Goal: Task Accomplishment & Management: Manage account settings

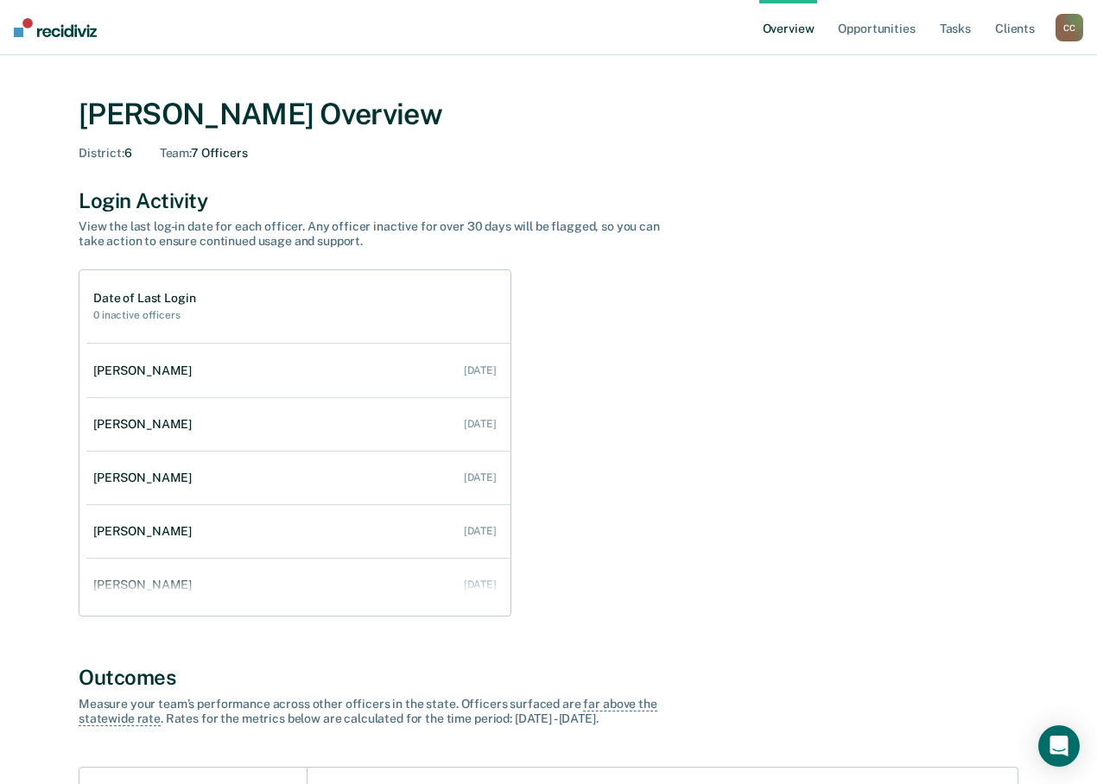
click at [1074, 40] on div "C C" at bounding box center [1069, 28] width 28 height 28
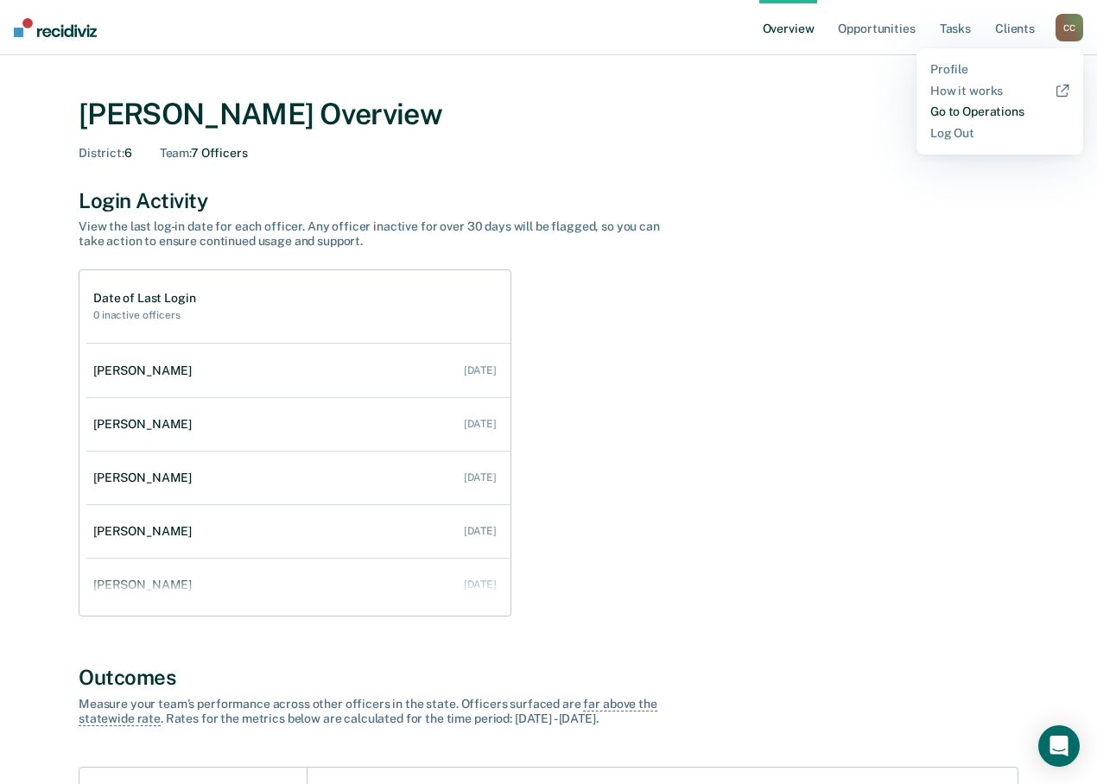
click at [949, 114] on link "Go to Operations" at bounding box center [999, 112] width 139 height 15
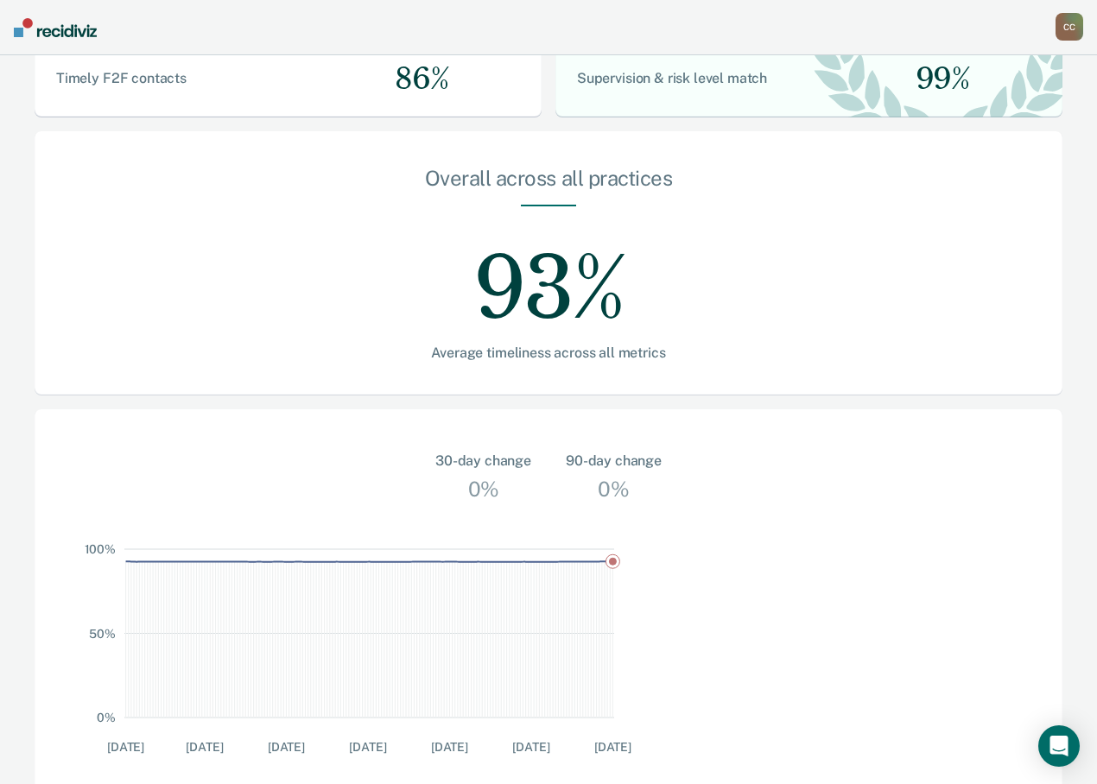
scroll to position [345, 0]
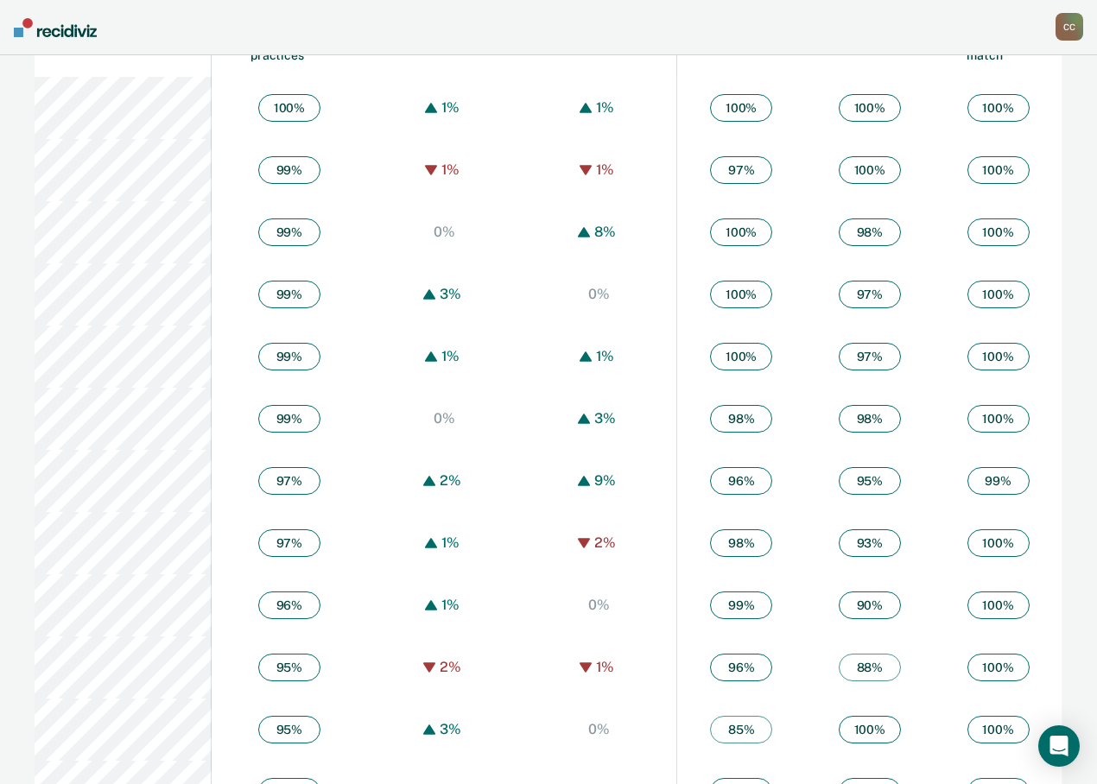
scroll to position [1129, 0]
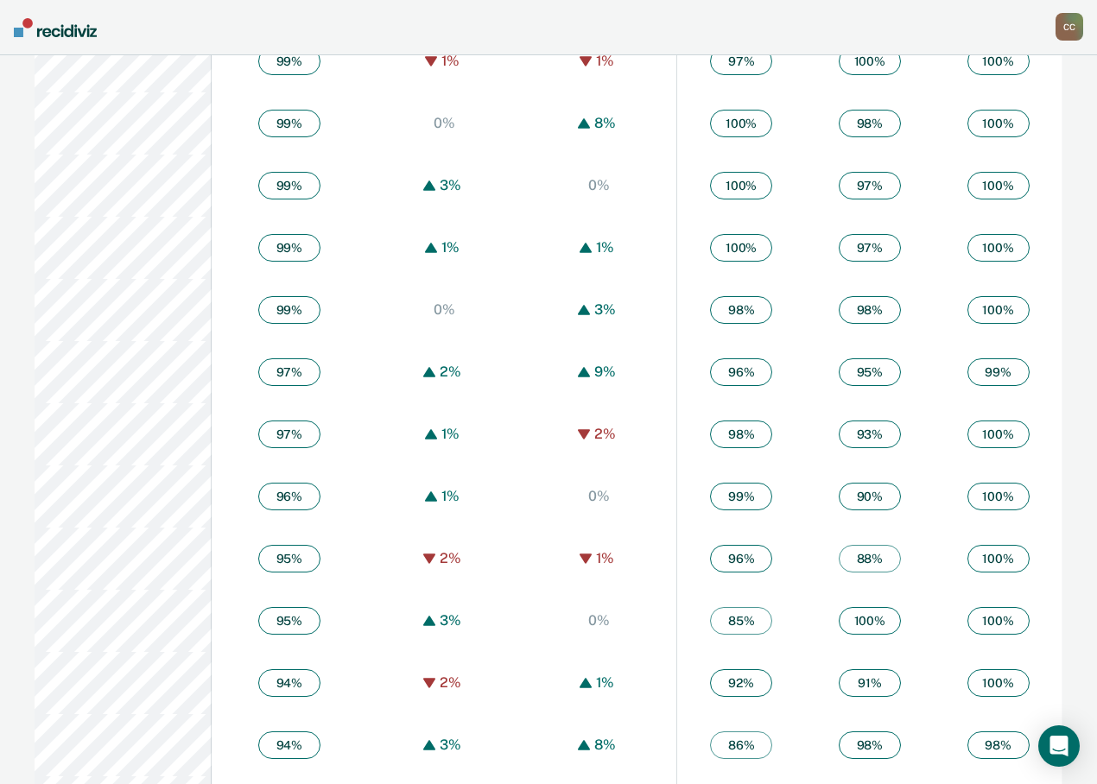
click at [1073, 29] on div "C C" at bounding box center [1069, 27] width 28 height 28
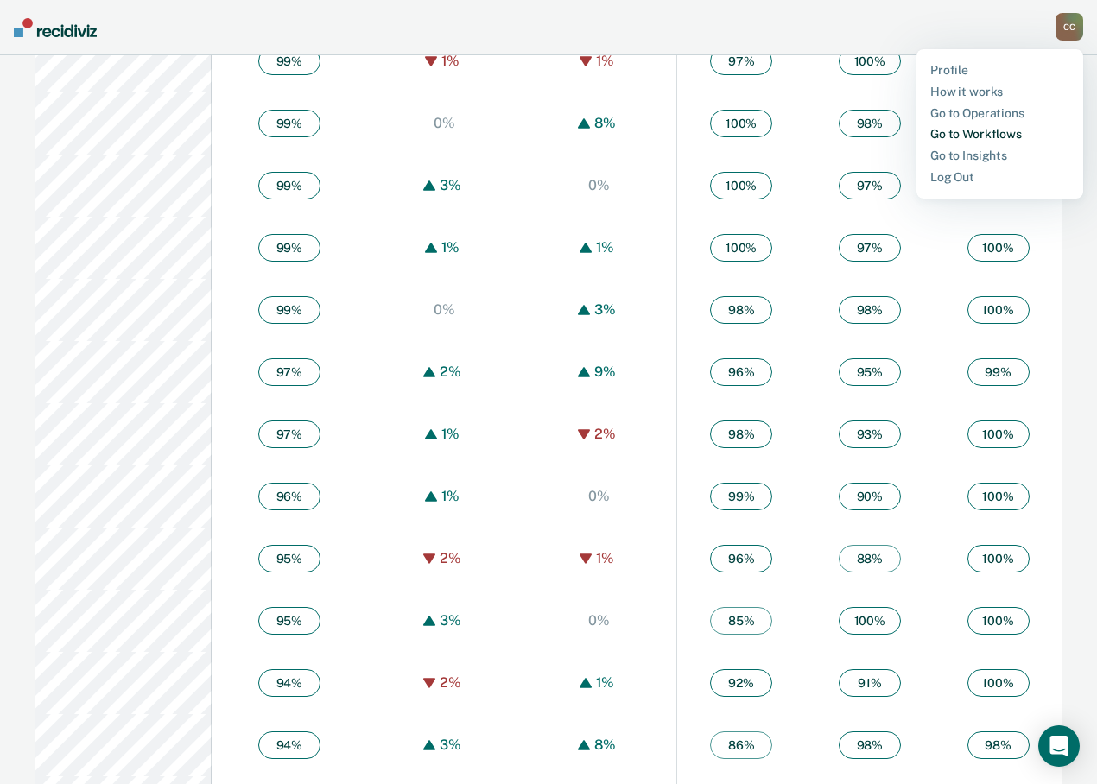
click at [986, 134] on link "Go to Workflows" at bounding box center [999, 134] width 139 height 15
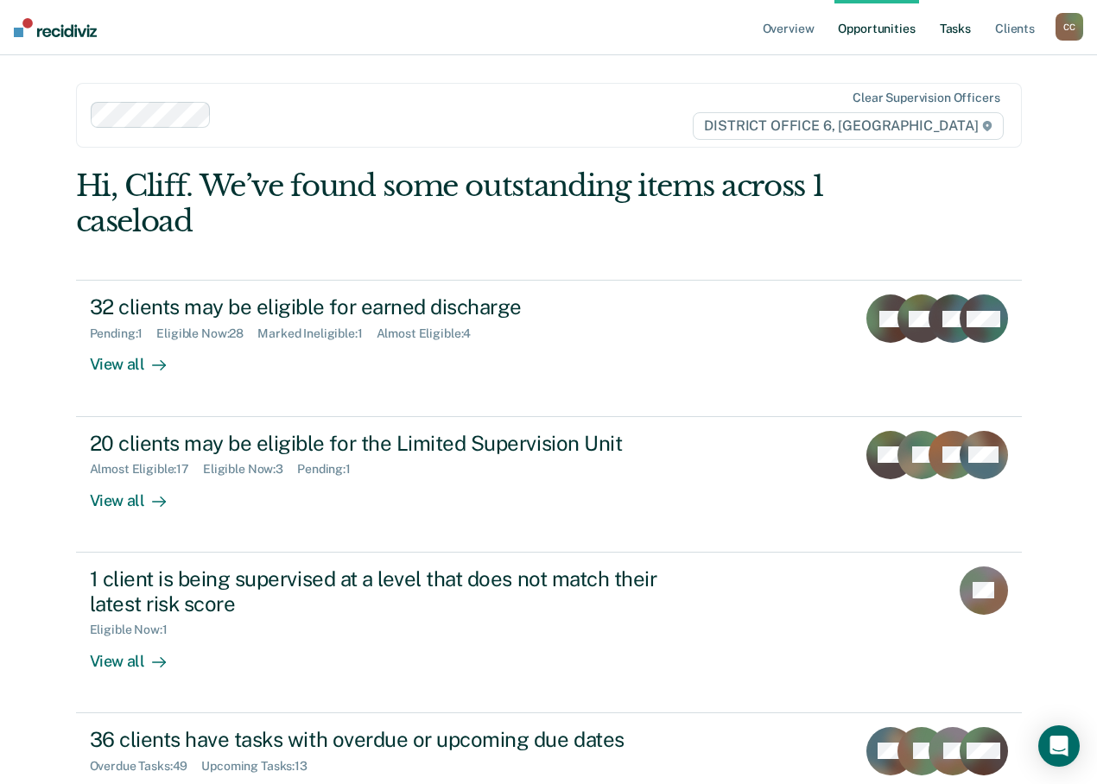
click at [954, 35] on link "Tasks" at bounding box center [955, 27] width 38 height 55
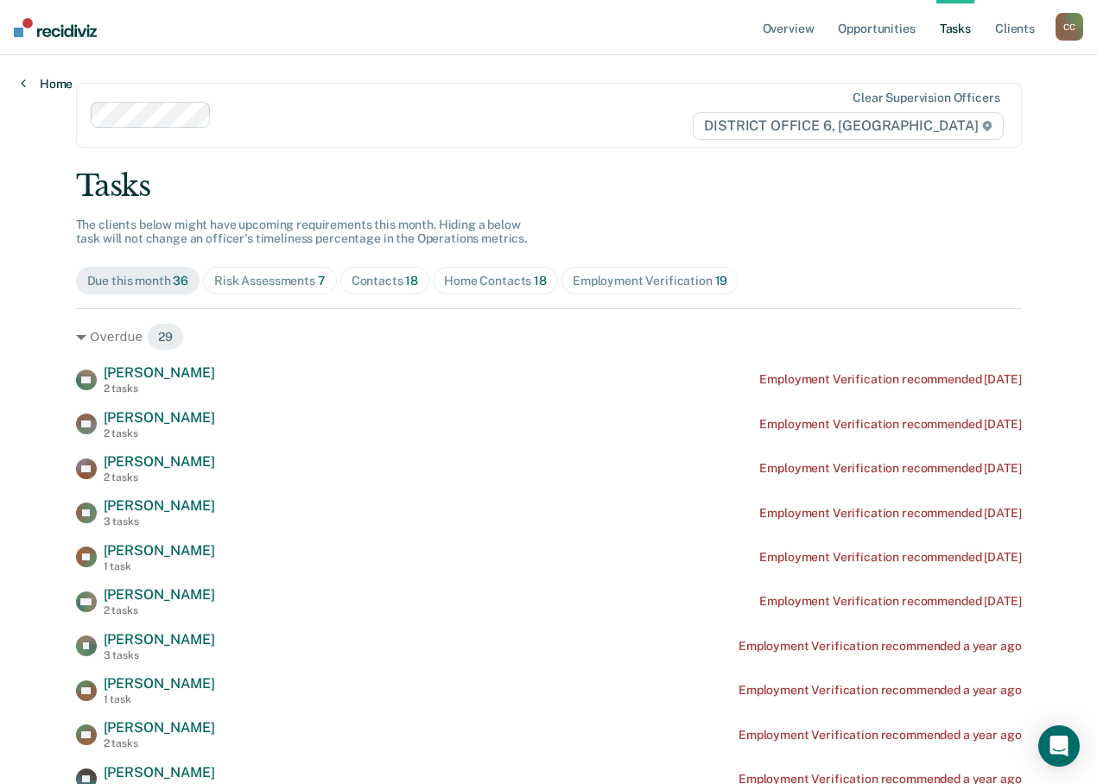
click at [28, 81] on link "Home" at bounding box center [47, 84] width 52 height 16
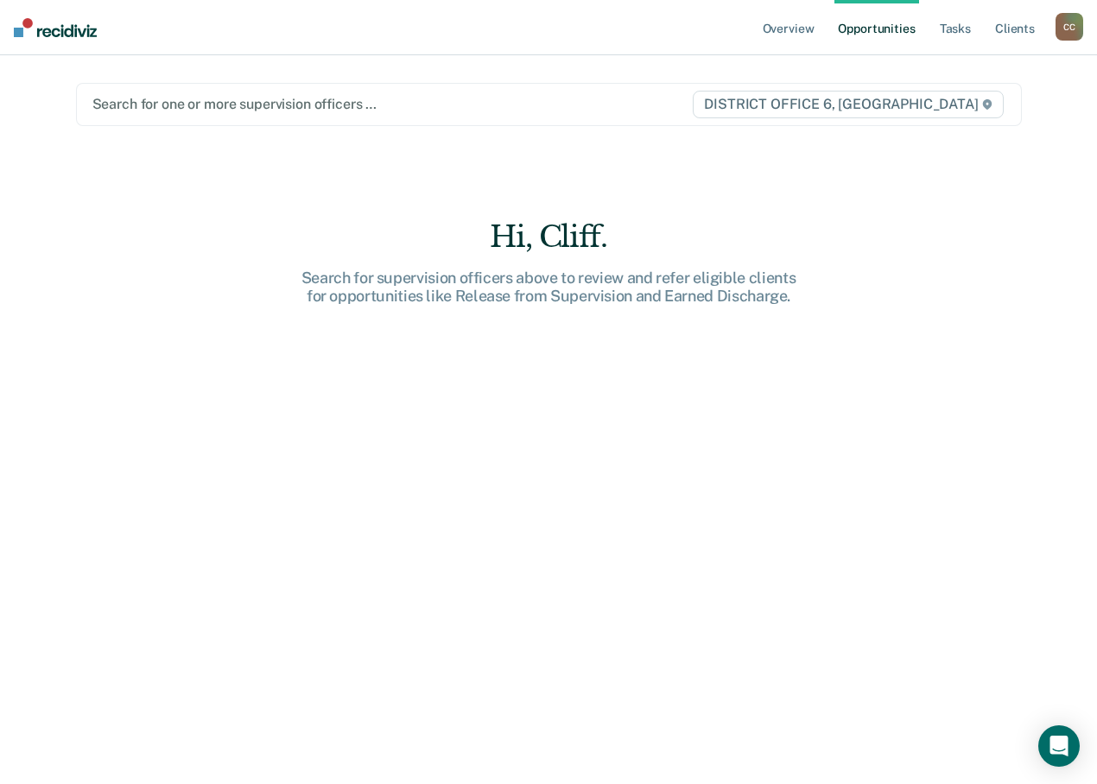
click at [706, 108] on span "DISTRICT OFFICE 6, [GEOGRAPHIC_DATA]" at bounding box center [848, 105] width 310 height 28
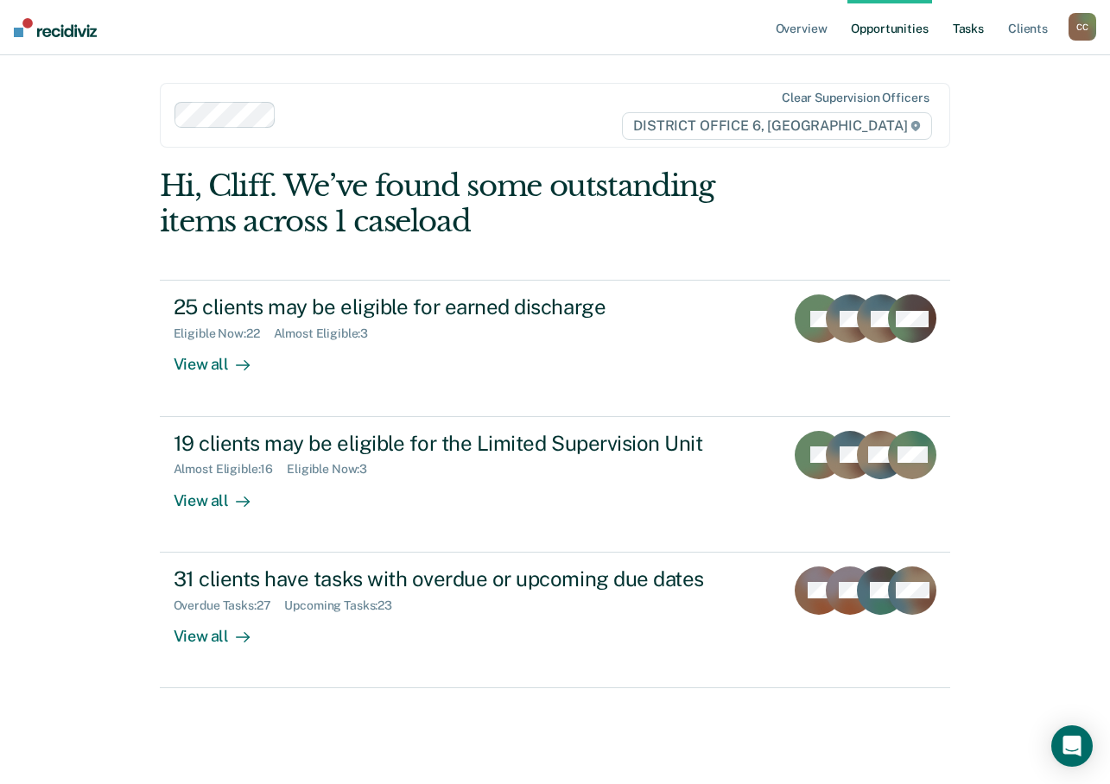
click at [973, 30] on link "Tasks" at bounding box center [968, 27] width 38 height 55
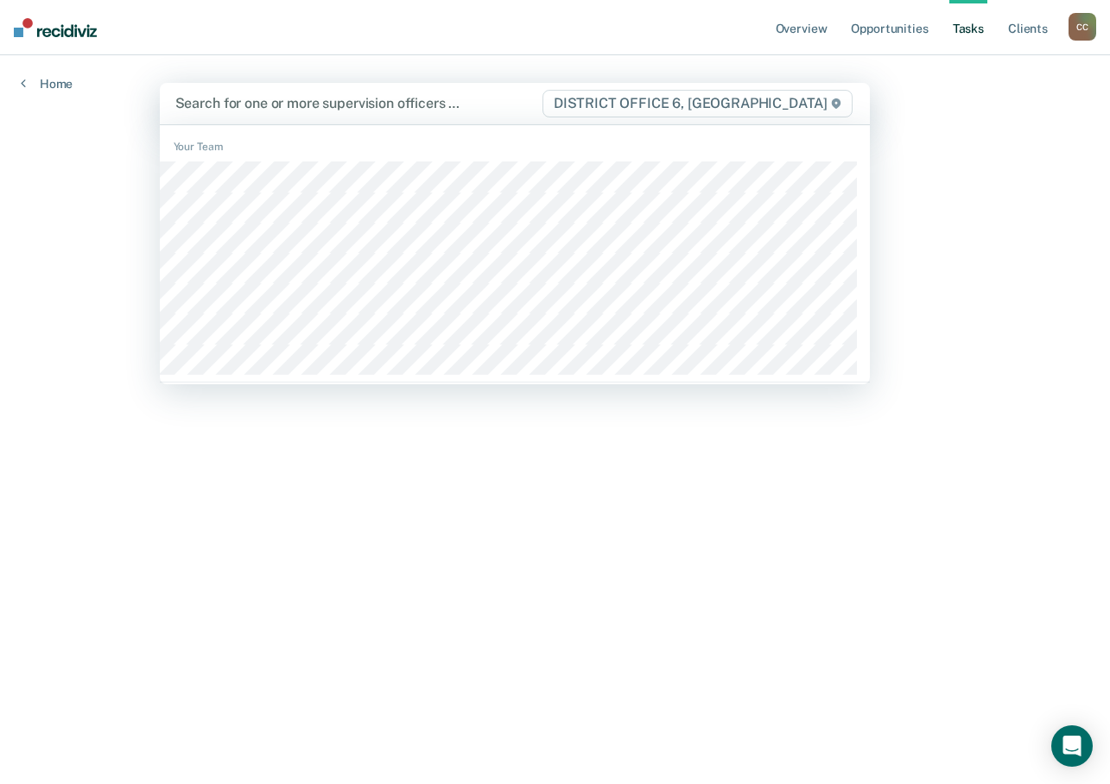
click at [647, 107] on span "DISTRICT OFFICE 6, [GEOGRAPHIC_DATA]" at bounding box center [697, 104] width 310 height 28
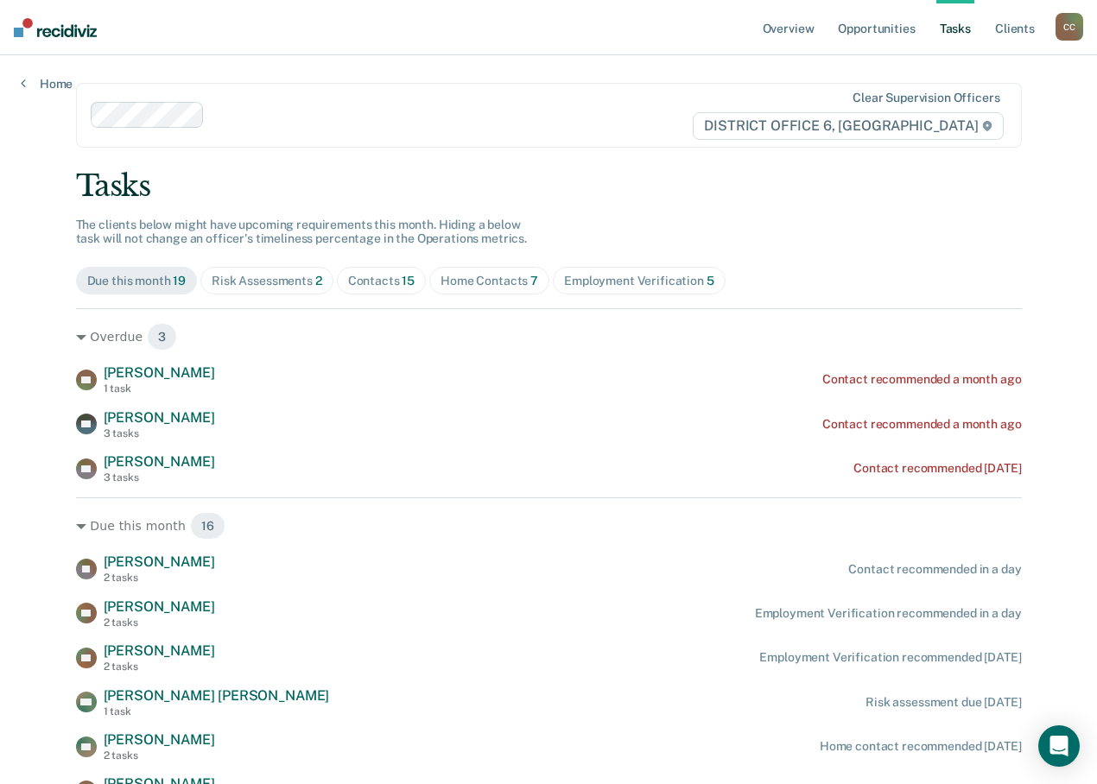
click at [953, 23] on link "Tasks" at bounding box center [955, 27] width 38 height 55
click at [538, 287] on div "Home Contacts 7" at bounding box center [490, 281] width 98 height 15
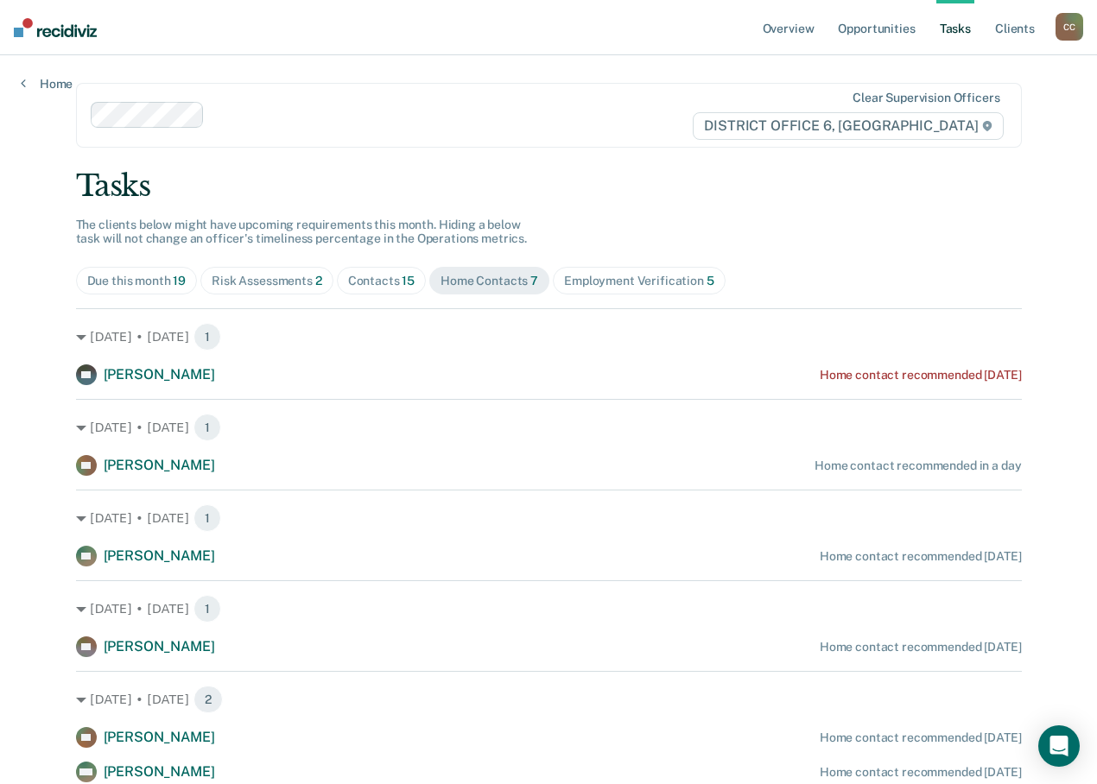
click at [415, 280] on span "15" at bounding box center [408, 281] width 13 height 14
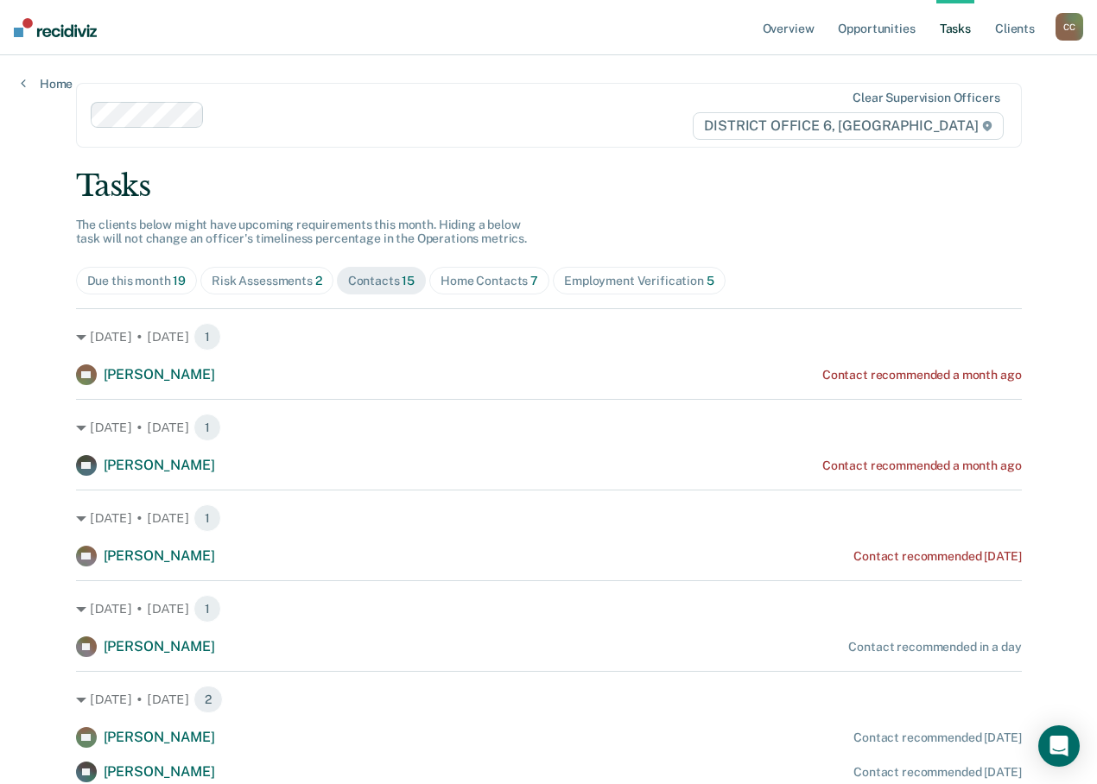
click at [333, 270] on span "Risk Assessments 2" at bounding box center [266, 281] width 133 height 28
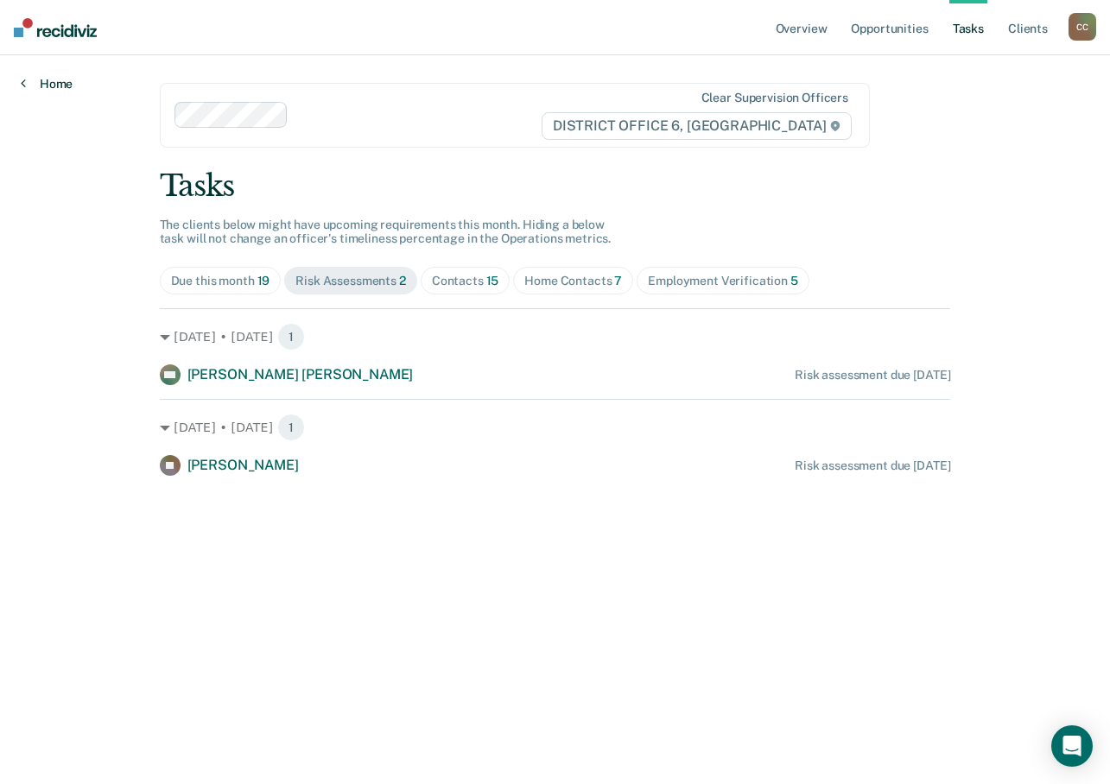
click at [24, 84] on icon at bounding box center [23, 83] width 5 height 14
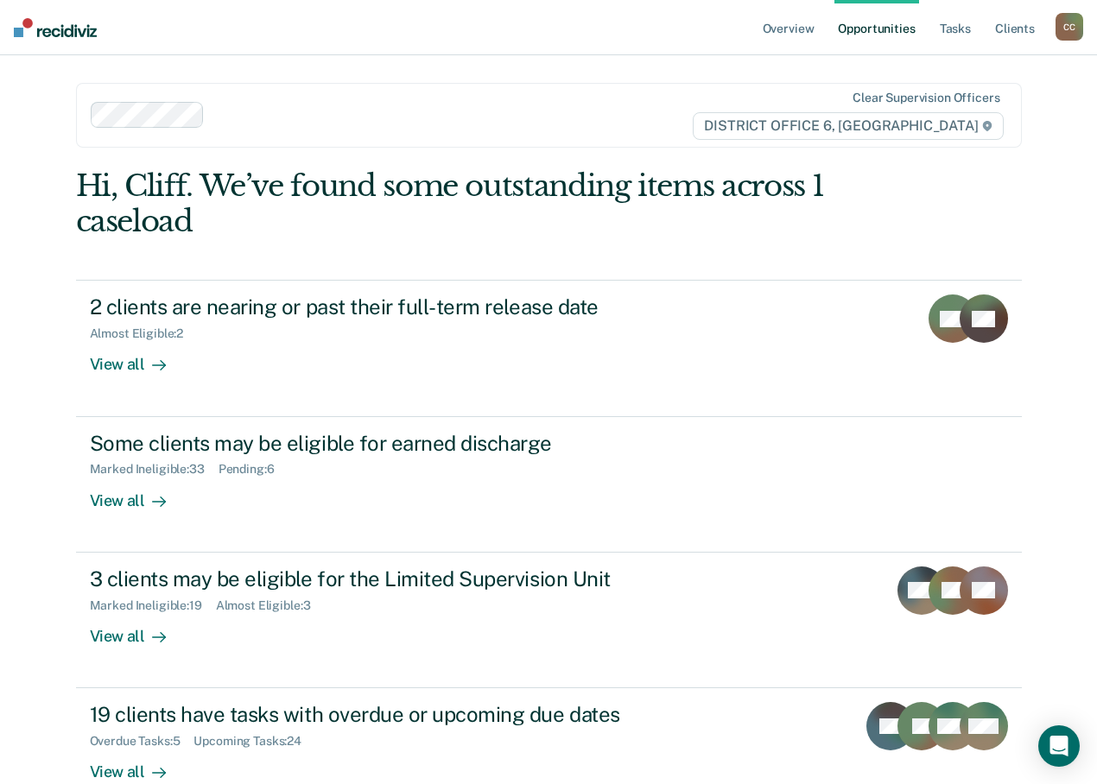
click at [1058, 21] on div "C C" at bounding box center [1069, 27] width 28 height 28
click at [960, 117] on link "Go to Operations" at bounding box center [999, 113] width 139 height 15
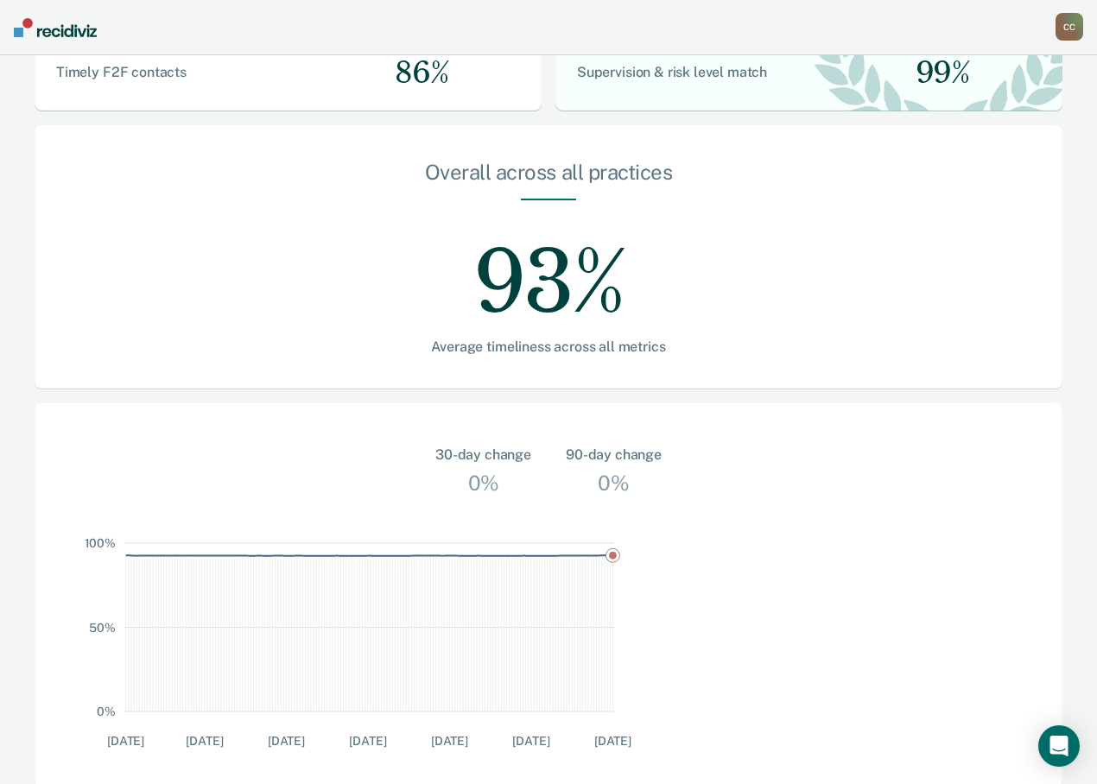
scroll to position [441, 0]
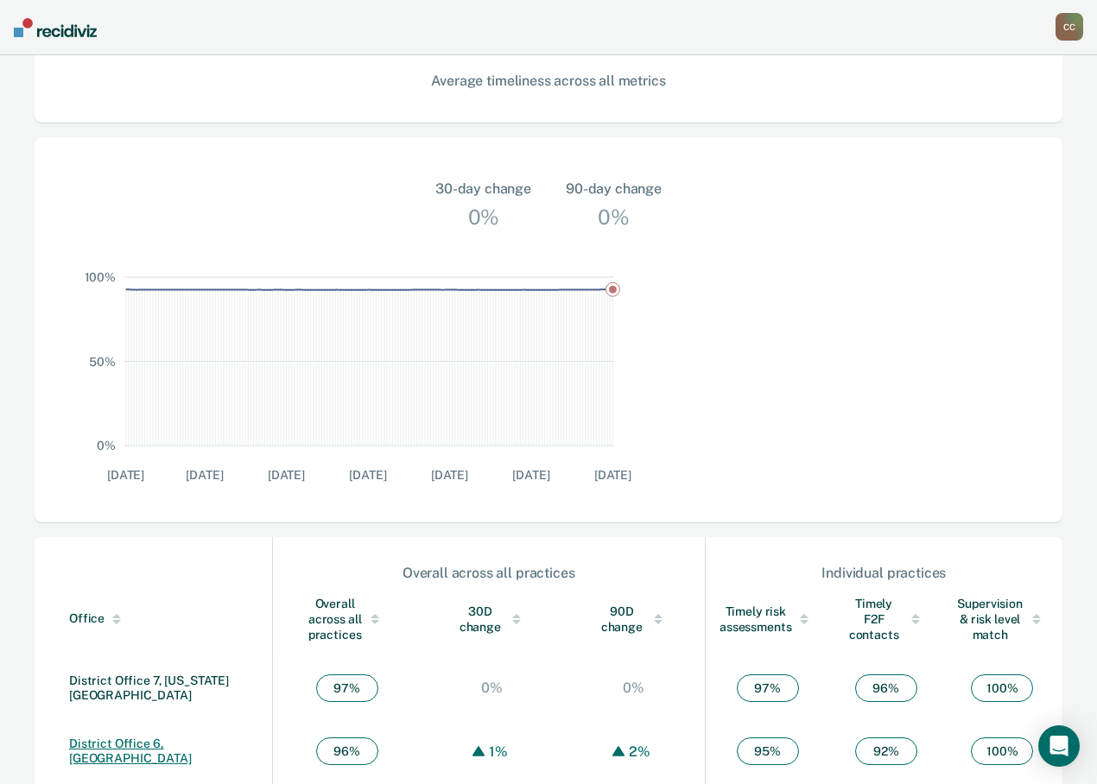
click at [143, 737] on link "District Office 6, [GEOGRAPHIC_DATA]" at bounding box center [130, 751] width 123 height 29
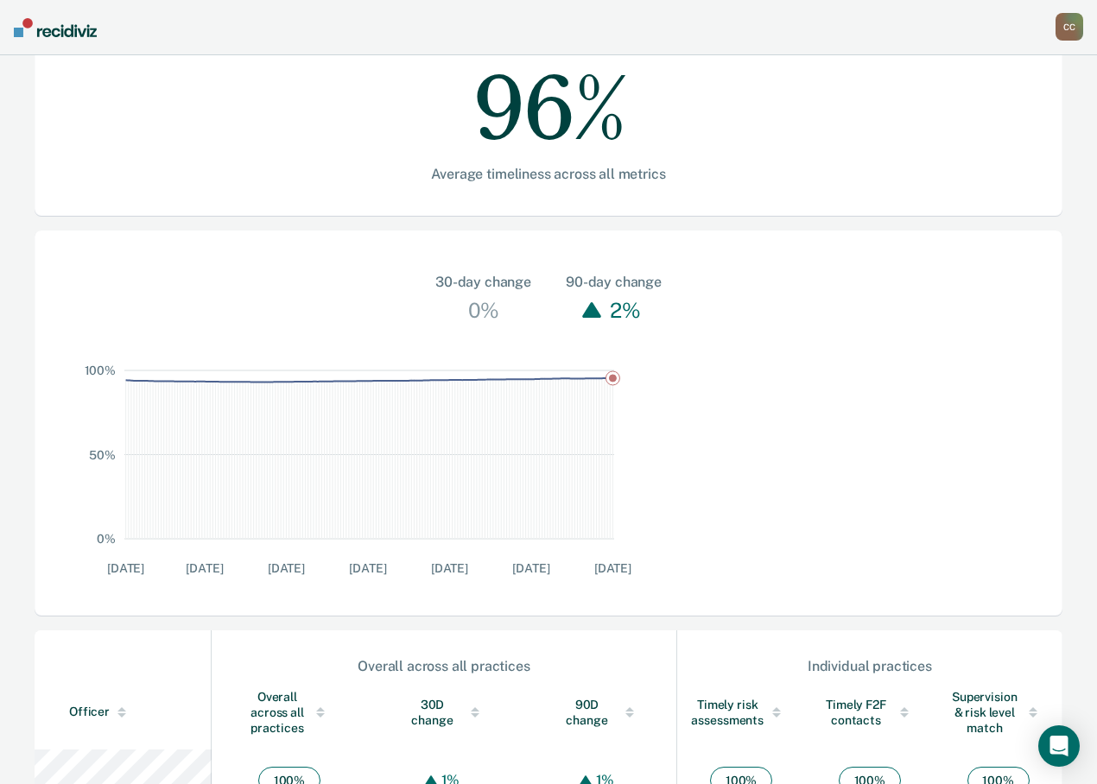
scroll to position [179, 0]
